Goal: Task Accomplishment & Management: Manage account settings

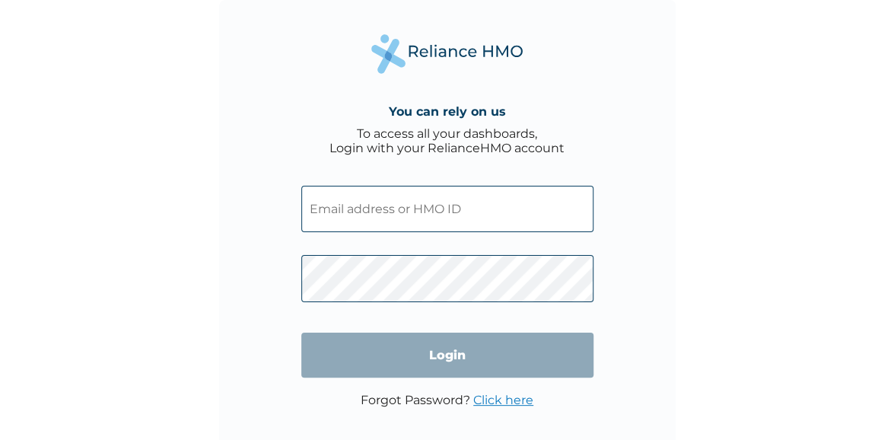
click at [479, 223] on input "text" at bounding box center [447, 209] width 292 height 46
click at [462, 209] on input "text" at bounding box center [447, 209] width 292 height 46
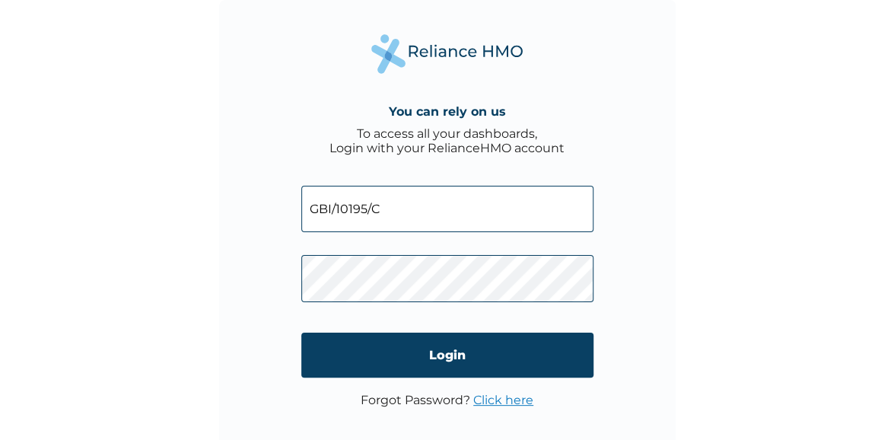
type input "GBI/10195/C"
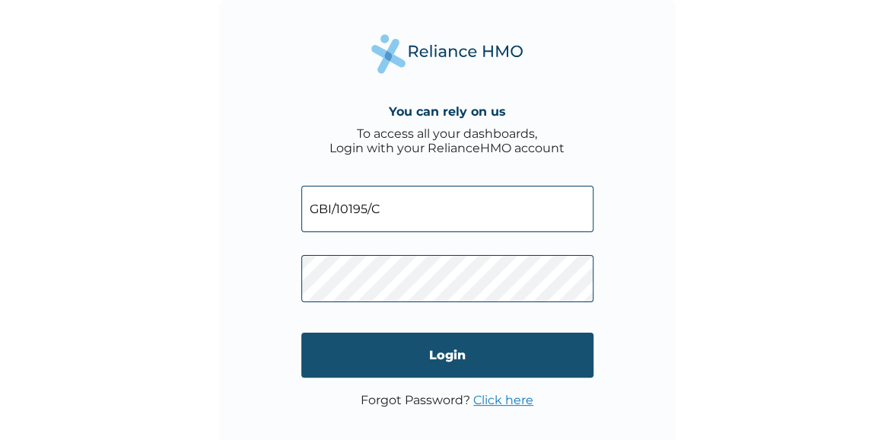
click at [439, 358] on input "Login" at bounding box center [447, 355] width 292 height 45
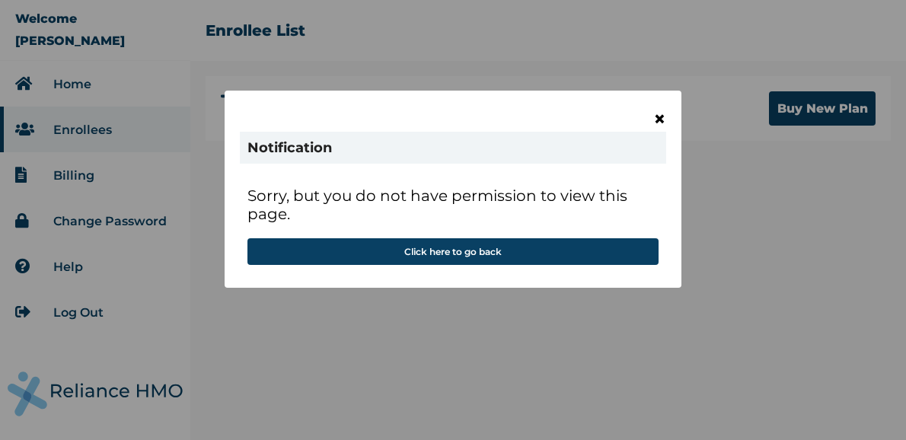
click at [660, 118] on span "×" at bounding box center [659, 119] width 13 height 26
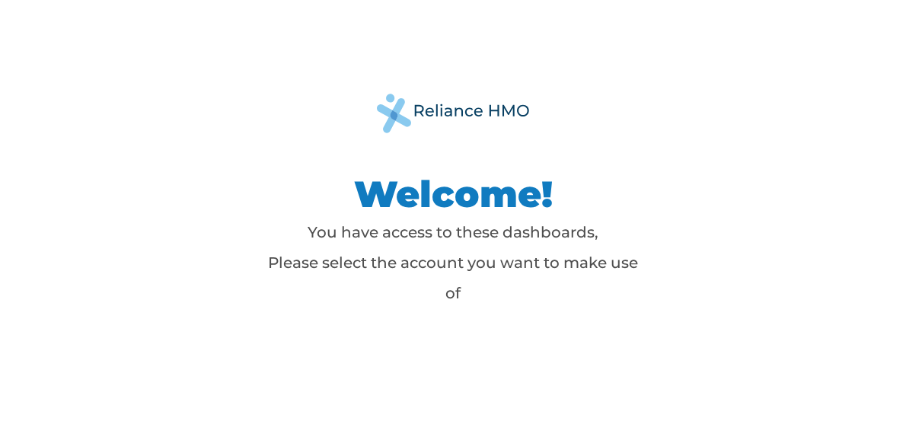
click at [468, 237] on p "You have access to these dashboards, Please select the account you want to make…" at bounding box center [453, 262] width 381 height 91
click at [479, 139] on div "Welcome! You have access to these dashboards, Please select the account you wan…" at bounding box center [452, 220] width 685 height 252
